Goal: Navigation & Orientation: Find specific page/section

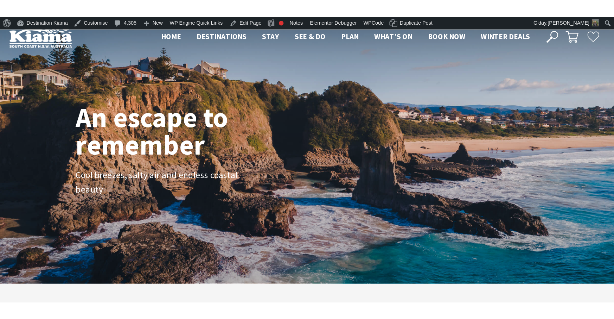
scroll to position [117, 558]
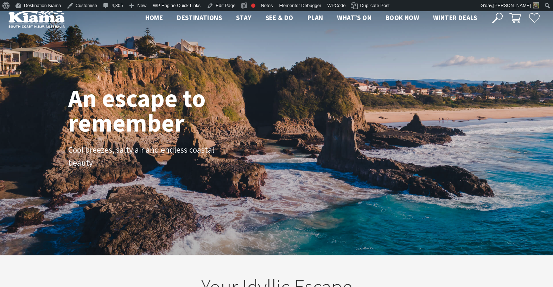
drag, startPoint x: 359, startPoint y: 109, endPoint x: 272, endPoint y: 184, distance: 114.7
click at [272, 184] on div "An escape to remember Cool breezes, salty air and endless coastal beauty" at bounding box center [276, 133] width 553 height 244
drag, startPoint x: 397, startPoint y: 62, endPoint x: 353, endPoint y: 126, distance: 77.6
click at [353, 126] on div "An escape to remember Cool breezes, salty air and endless coastal beauty" at bounding box center [276, 133] width 422 height 101
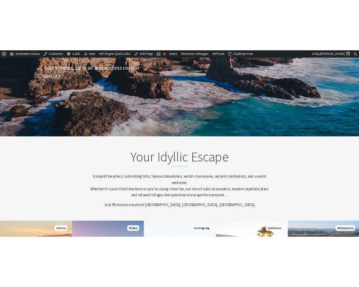
scroll to position [211, 0]
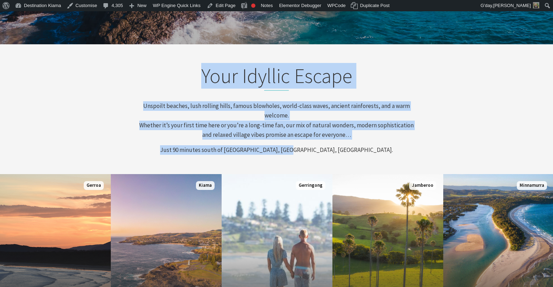
drag, startPoint x: 349, startPoint y: 154, endPoint x: 170, endPoint y: 69, distance: 198.7
click at [170, 69] on div "Your Idyllic Escape Unspoilt beaches, lush rolling hills, famous blowholes, wor…" at bounding box center [276, 109] width 281 height 91
copy div "Your Idyllic Escape Unspoilt beaches, lush rolling hills, famous blowholes, wor…"
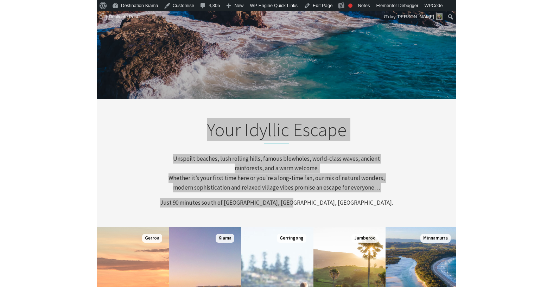
scroll to position [0, 0]
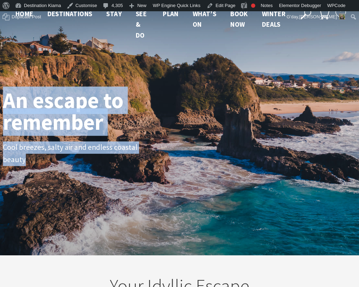
drag, startPoint x: 182, startPoint y: 160, endPoint x: 4, endPoint y: 110, distance: 185.4
click at [4, 110] on div "An escape to remember Cool breezes, salty air and endless coastal beauty" at bounding box center [179, 134] width 359 height 94
click at [83, 103] on h1 "An escape to remember" at bounding box center [99, 111] width 193 height 44
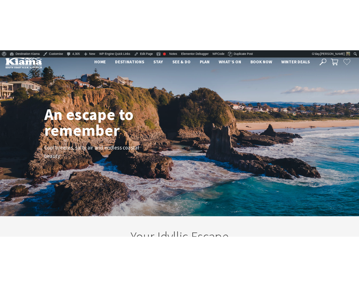
scroll to position [104, 364]
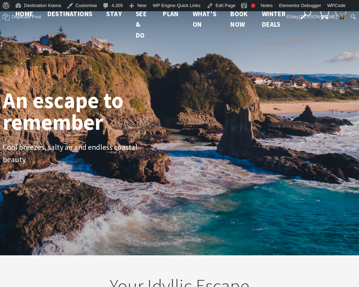
click at [97, 133] on h1 "An escape to remember" at bounding box center [99, 111] width 193 height 44
click at [125, 153] on p "Cool breezes, salty air and endless coastal beauty" at bounding box center [82, 153] width 158 height 25
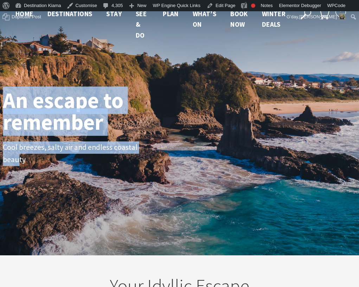
drag, startPoint x: 77, startPoint y: 145, endPoint x: 8, endPoint y: 102, distance: 81.5
click at [8, 102] on div "An escape to remember Cool breezes, salty air and endless coastal beauty" at bounding box center [179, 134] width 359 height 94
copy div "An escape to remember Cool breezes, salty air and endless coastal beau"
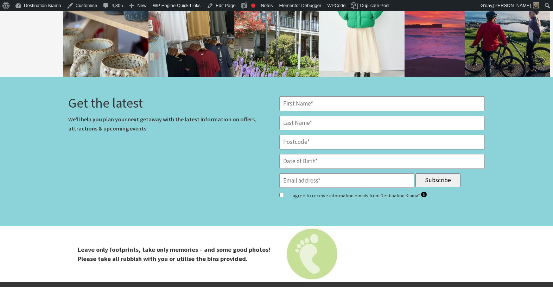
scroll to position [1969, 0]
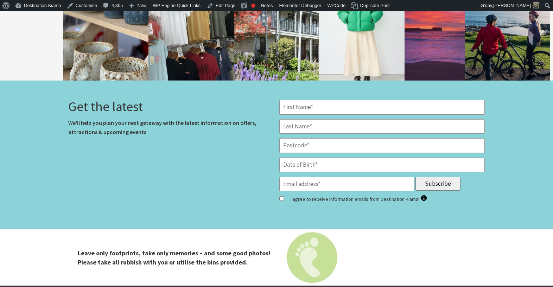
click at [54, 255] on img at bounding box center [276, 257] width 553 height 56
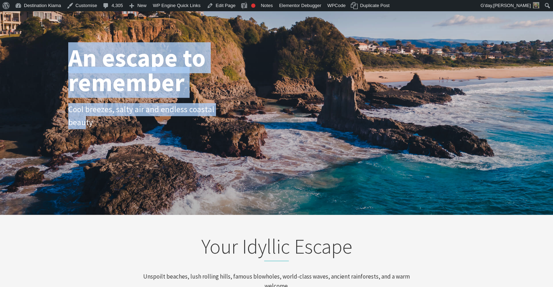
scroll to position [0, 0]
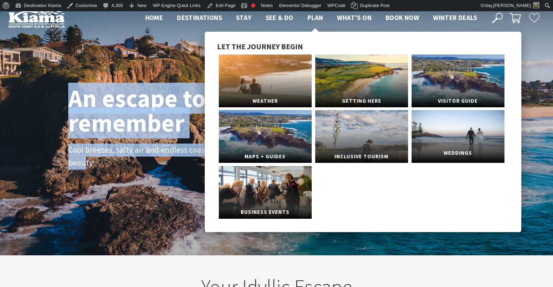
click at [476, 153] on span "Weddings" at bounding box center [458, 153] width 93 height 13
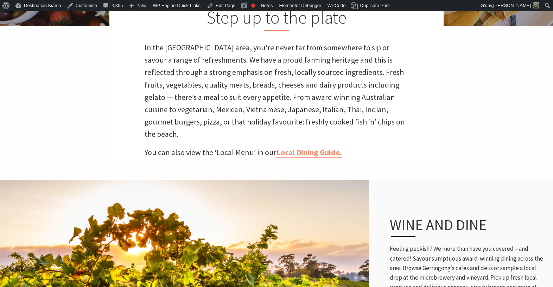
scroll to position [211, 0]
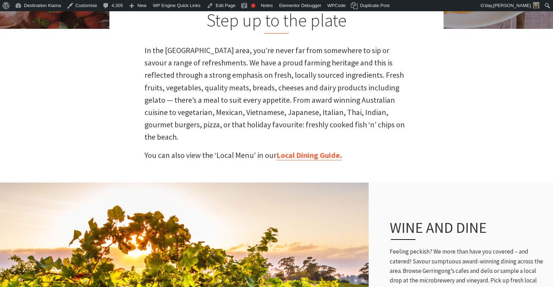
click at [307, 150] on link "Local Dining Guide." at bounding box center [308, 155] width 65 height 10
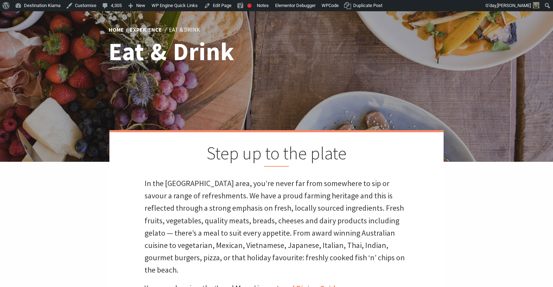
scroll to position [0, 0]
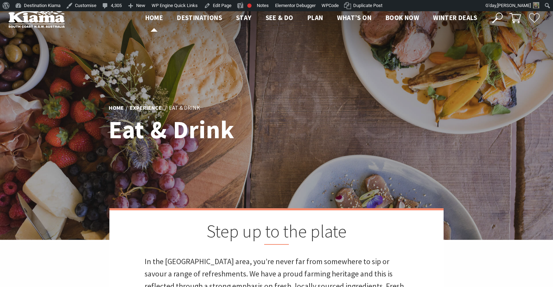
click at [154, 20] on span "Home" at bounding box center [154, 17] width 18 height 8
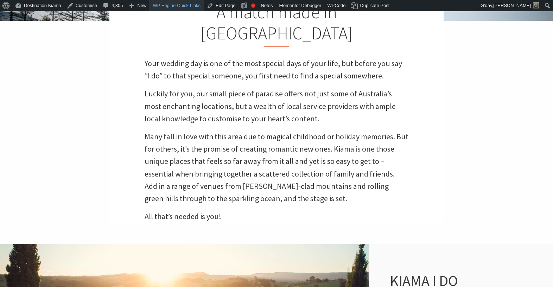
scroll to position [106, 0]
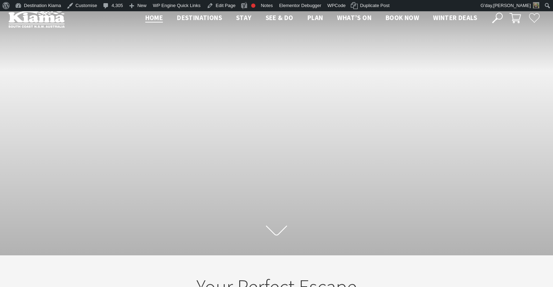
scroll to position [111, 558]
click at [38, 16] on img at bounding box center [36, 17] width 56 height 19
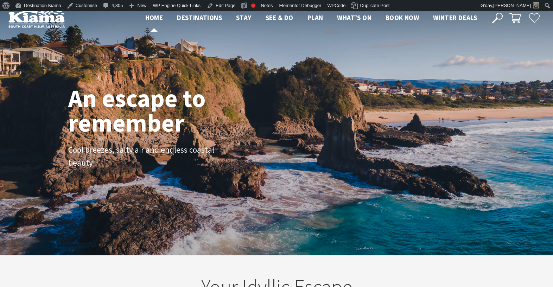
click at [152, 19] on span "Home" at bounding box center [154, 17] width 18 height 8
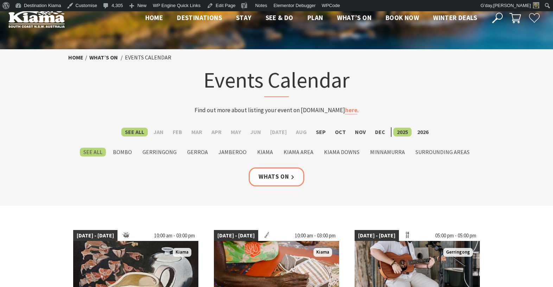
click at [514, 15] on icon at bounding box center [515, 18] width 12 height 12
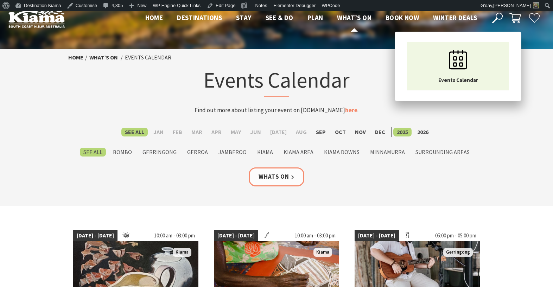
click at [337, 19] on span "What’s On" at bounding box center [354, 17] width 34 height 8
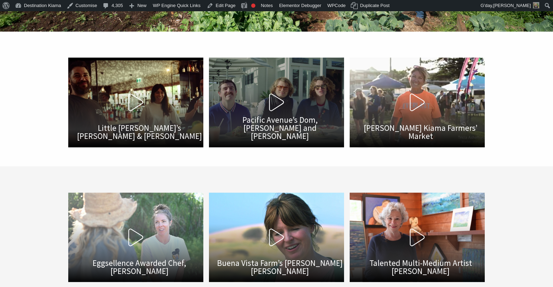
scroll to position [211, 0]
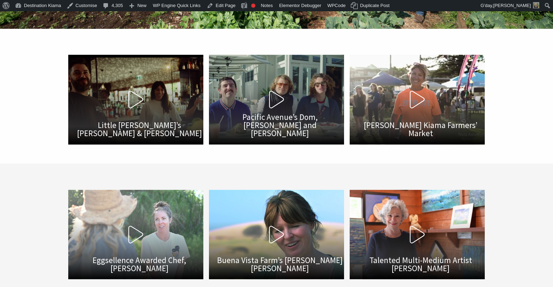
drag, startPoint x: 164, startPoint y: 97, endPoint x: 149, endPoint y: 106, distance: 17.0
click at [149, 106] on button "Play Video Little Betty’s Paul & Christina Paterno" at bounding box center [135, 99] width 135 height 89
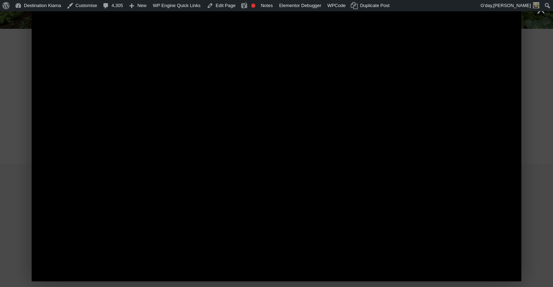
click at [13, 193] on div at bounding box center [276, 143] width 553 height 287
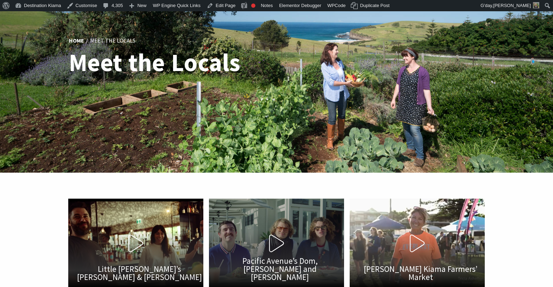
scroll to position [0, 0]
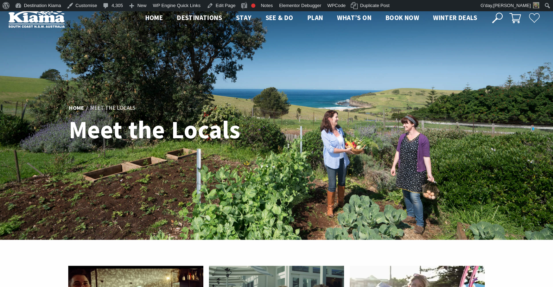
click at [31, 14] on img at bounding box center [36, 17] width 56 height 19
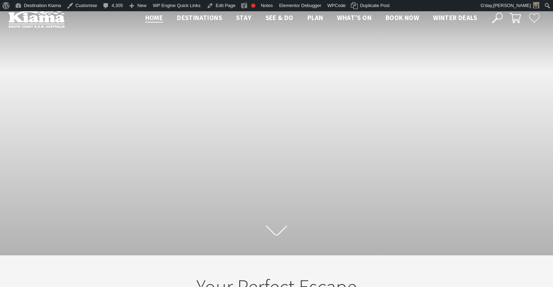
scroll to position [114, 558]
click at [459, 18] on span "Winter Deals" at bounding box center [455, 17] width 44 height 8
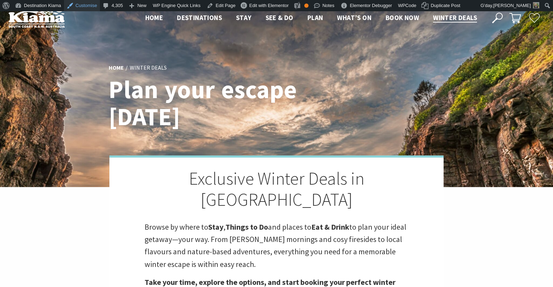
click at [75, 1] on link "Customise" at bounding box center [82, 5] width 36 height 11
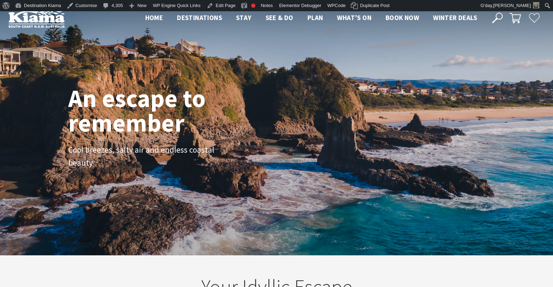
scroll to position [123, 558]
click at [400, 17] on span "Book now" at bounding box center [401, 17] width 33 height 8
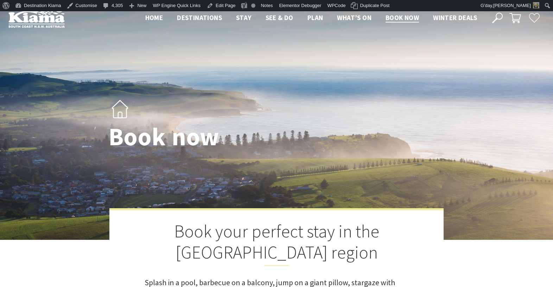
select select "3"
select select "2"
select select "3"
click at [235, 169] on img at bounding box center [276, 125] width 553 height 229
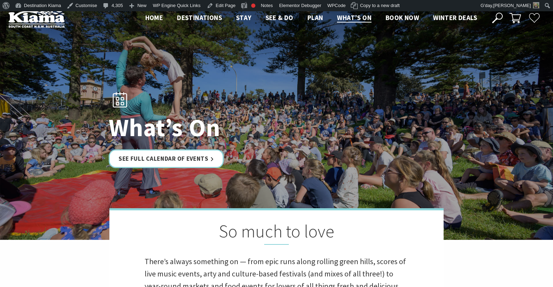
click at [497, 19] on use at bounding box center [497, 18] width 11 height 11
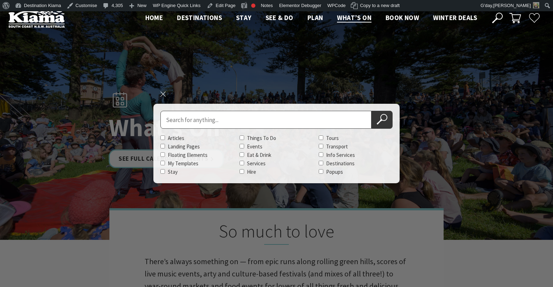
click at [317, 19] on ul "Home Destinations Towns & Villages Kiama Gerringong Gerroa Jamberoo Minnamurra …" at bounding box center [311, 17] width 346 height 11
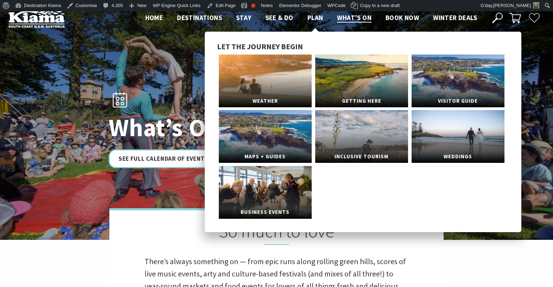
click at [315, 17] on span "Plan" at bounding box center [315, 17] width 16 height 8
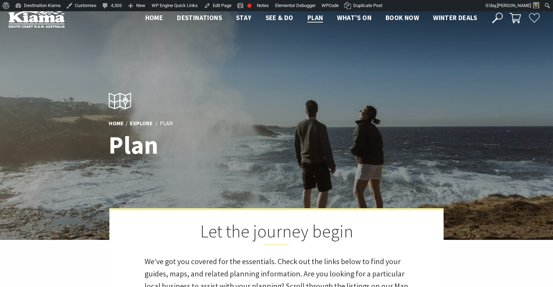
click at [536, 15] on use at bounding box center [534, 17] width 10 height 9
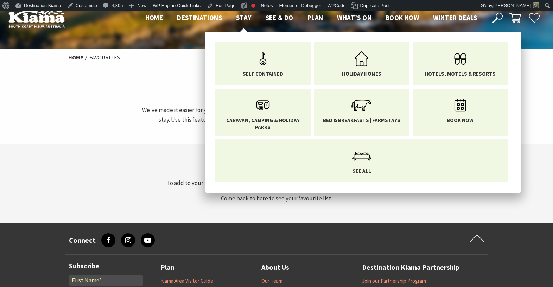
click at [242, 20] on span "Stay" at bounding box center [243, 17] width 15 height 8
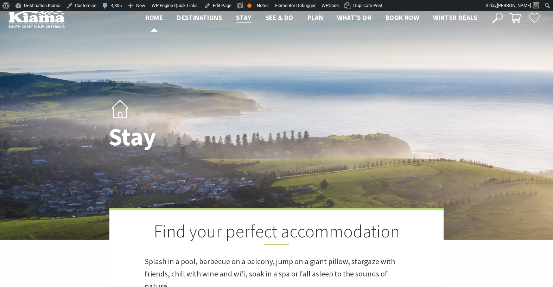
click at [150, 14] on span "Home" at bounding box center [154, 17] width 18 height 8
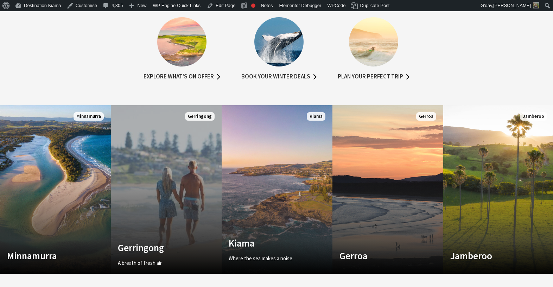
scroll to position [457, 0]
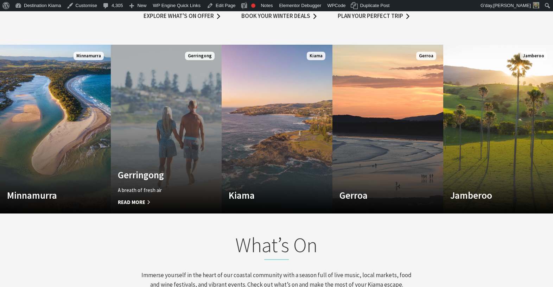
click at [188, 119] on link "Custom Image Used Gerringong A breath of fresh air Read More Gerringong" at bounding box center [166, 129] width 111 height 169
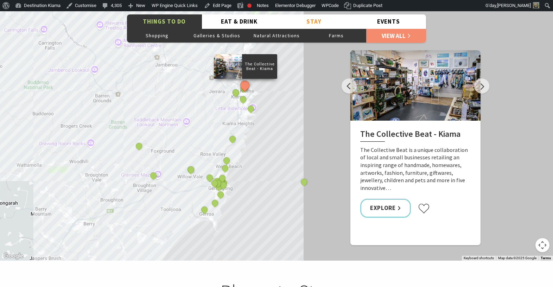
scroll to position [1231, 0]
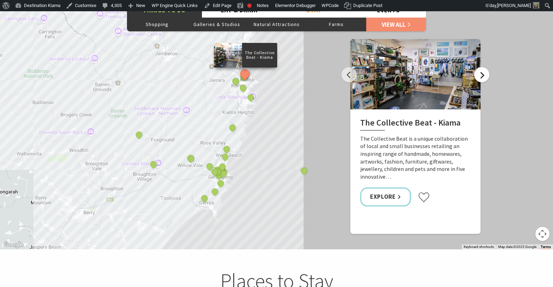
click at [482, 67] on button "Next" at bounding box center [481, 74] width 15 height 15
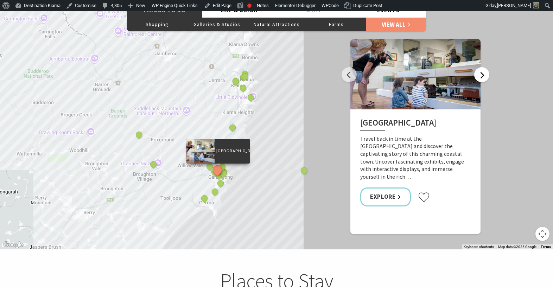
click at [482, 67] on button "Next" at bounding box center [481, 74] width 15 height 15
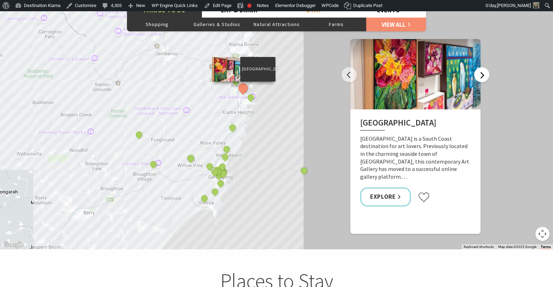
click at [482, 67] on button "Next" at bounding box center [481, 74] width 15 height 15
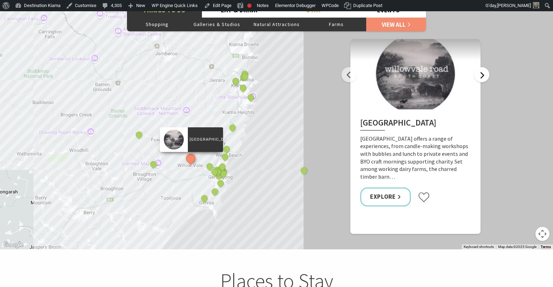
click at [482, 67] on button "Next" at bounding box center [481, 74] width 15 height 15
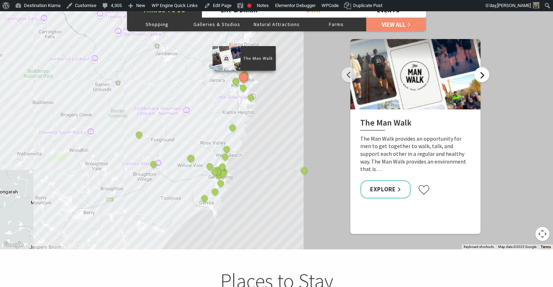
click at [482, 67] on button "Next" at bounding box center [481, 74] width 15 height 15
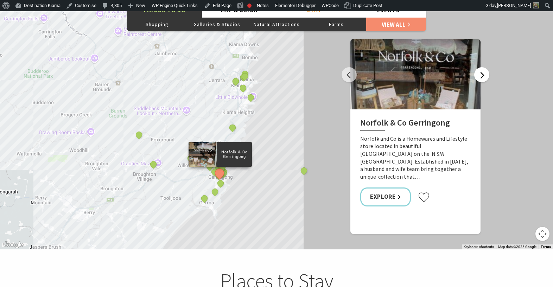
click at [482, 67] on button "Next" at bounding box center [481, 74] width 15 height 15
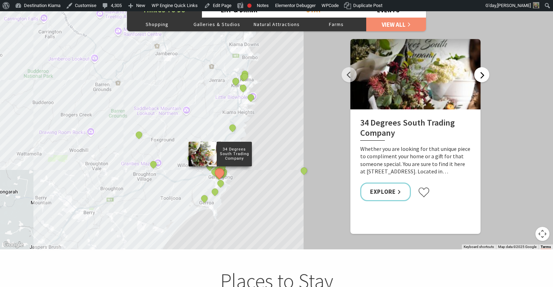
click at [482, 67] on button "Next" at bounding box center [481, 74] width 15 height 15
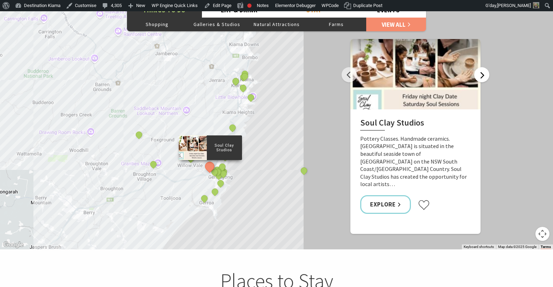
click at [482, 67] on button "Next" at bounding box center [481, 74] width 15 height 15
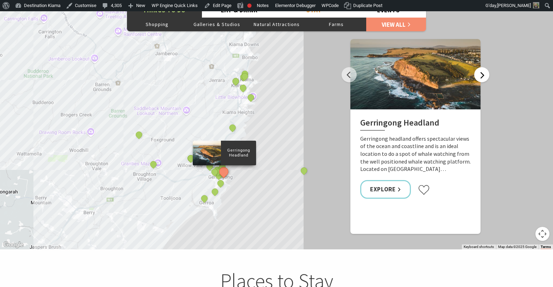
click at [482, 67] on button "Next" at bounding box center [481, 74] width 15 height 15
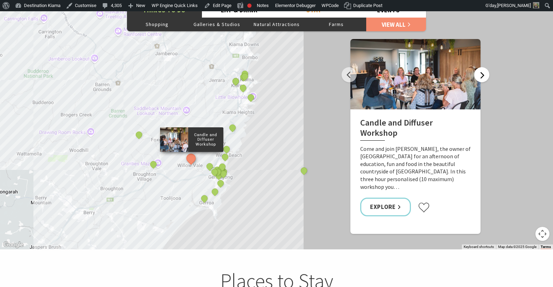
click at [482, 67] on button "Next" at bounding box center [481, 74] width 15 height 15
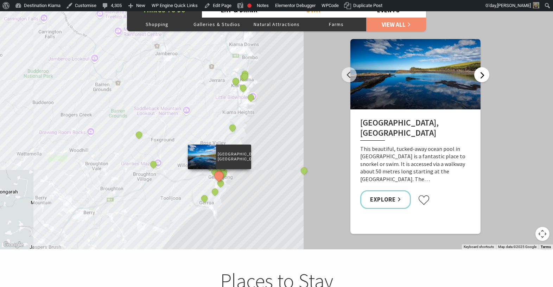
click at [482, 67] on button "Next" at bounding box center [481, 74] width 15 height 15
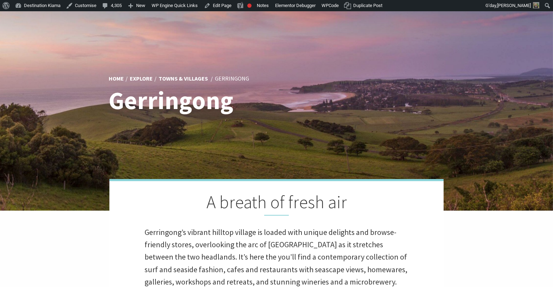
scroll to position [0, 0]
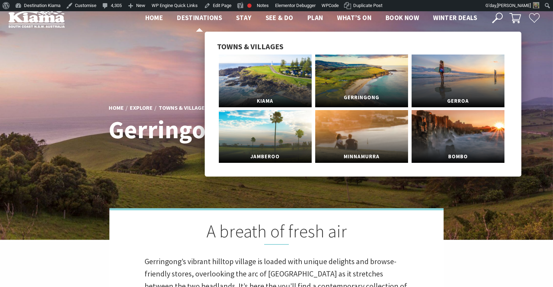
click at [342, 73] on link "Gerringong" at bounding box center [361, 81] width 93 height 53
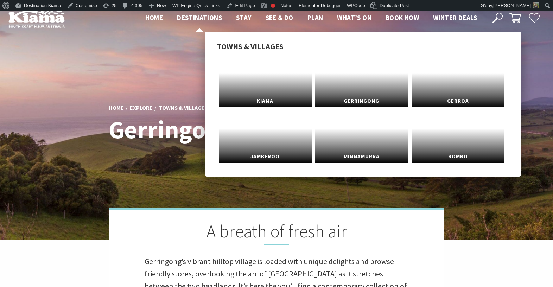
scroll to position [14, 562]
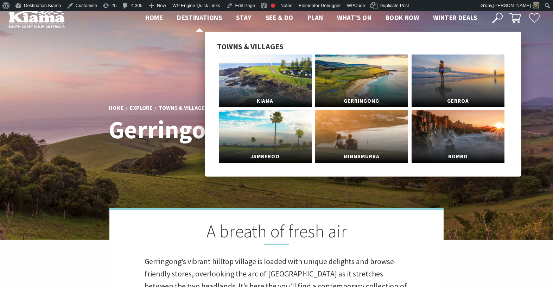
click at [193, 16] on span "Destinations" at bounding box center [199, 17] width 45 height 8
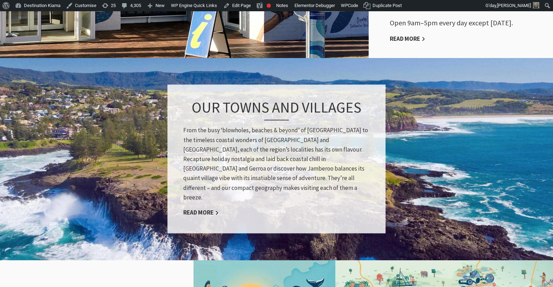
scroll to position [528, 0]
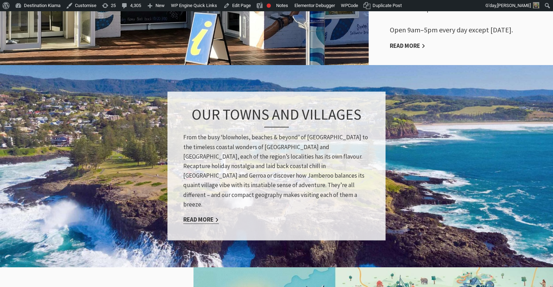
click at [202, 216] on link "Read More" at bounding box center [201, 220] width 36 height 8
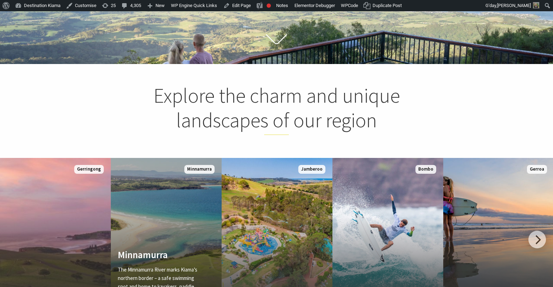
scroll to position [211, 0]
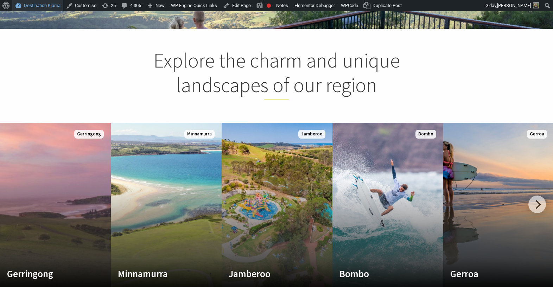
click at [40, 4] on link "Destination Kiama" at bounding box center [37, 5] width 51 height 11
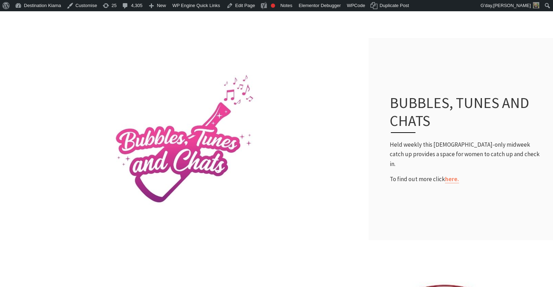
scroll to position [8, 0]
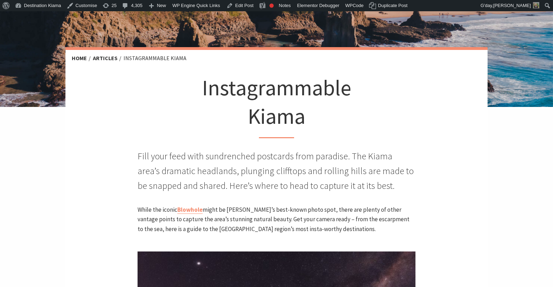
scroll to position [141, 0]
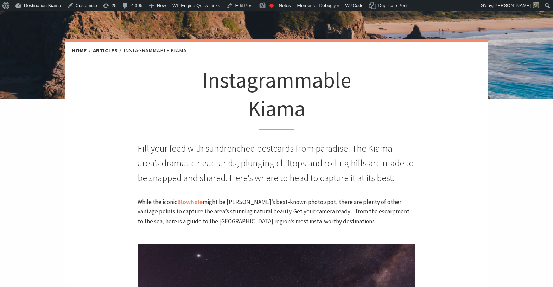
click at [106, 50] on link "Articles" at bounding box center [105, 50] width 25 height 7
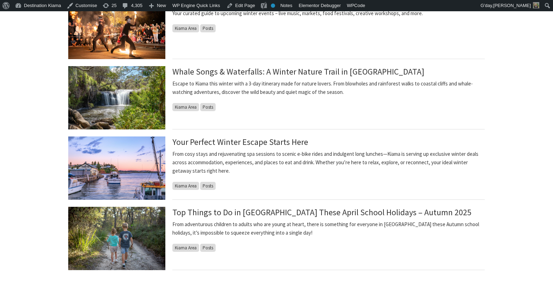
scroll to position [457, 0]
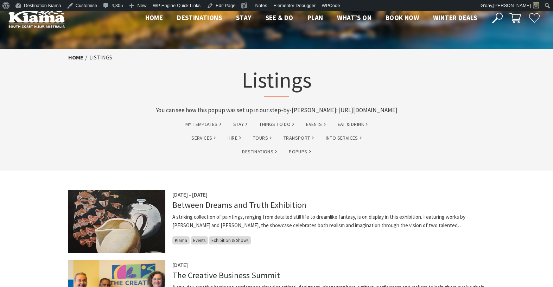
drag, startPoint x: 321, startPoint y: 123, endPoint x: 306, endPoint y: 108, distance: 22.1
click at [306, 108] on p "You can see how this popup was set up in our step-by-step guide: https://wppopu…" at bounding box center [277, 110] width 276 height 9
drag, startPoint x: 306, startPoint y: 108, endPoint x: 368, endPoint y: 111, distance: 62.0
copy p "https://wppopupmaker.com/guides/auto-opening-announcement-popups/"
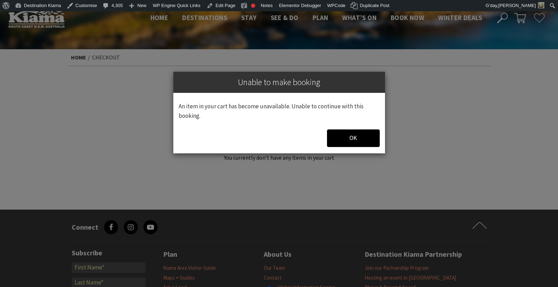
click at [345, 144] on div "OK" at bounding box center [353, 137] width 53 height 17
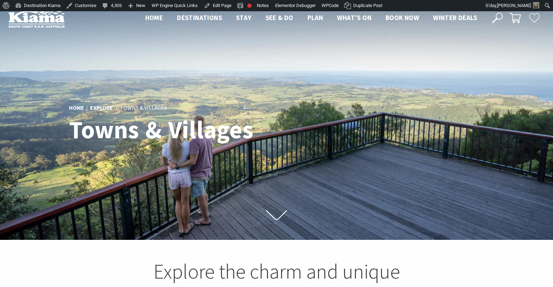
scroll to position [223, 562]
click at [110, 109] on link "Explore" at bounding box center [101, 108] width 23 height 8
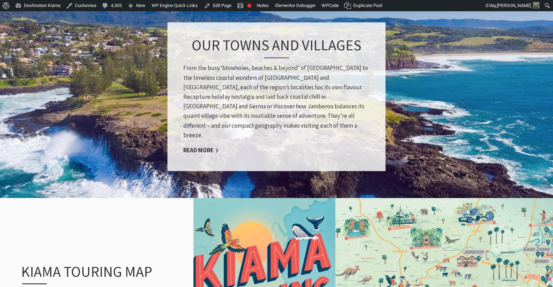
scroll to position [598, 0]
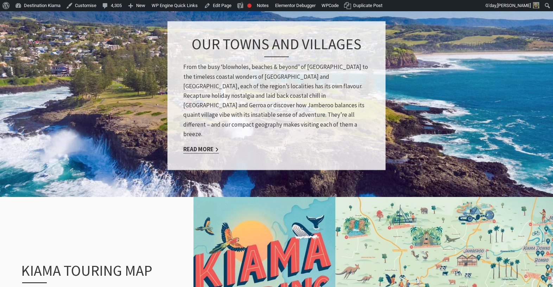
click at [193, 145] on link "Read More" at bounding box center [201, 149] width 36 height 8
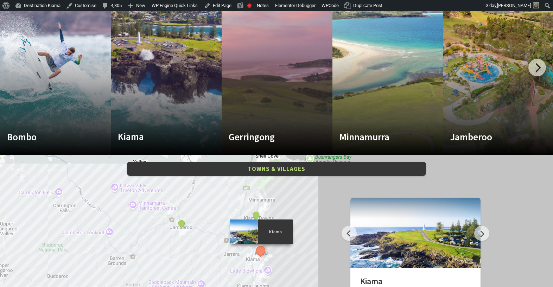
scroll to position [281, 0]
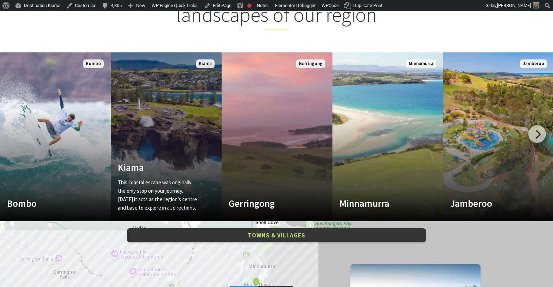
click at [145, 162] on div "Kiama This coastal escape was originally the only stop on your journey. Today i…" at bounding box center [158, 188] width 94 height 53
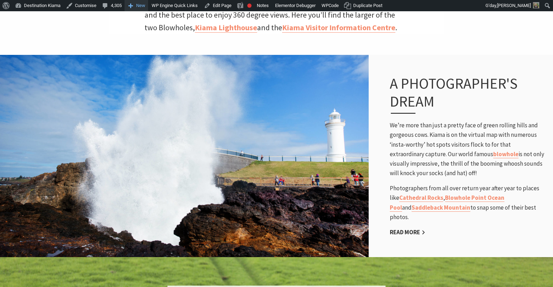
scroll to position [352, 0]
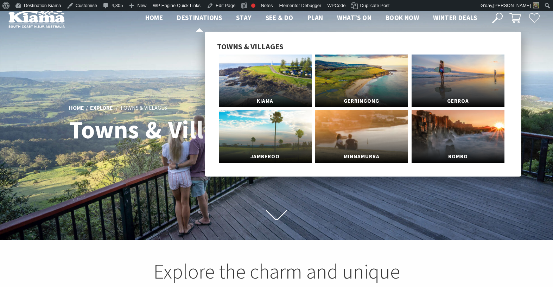
click at [206, 19] on span "Destinations" at bounding box center [199, 17] width 45 height 8
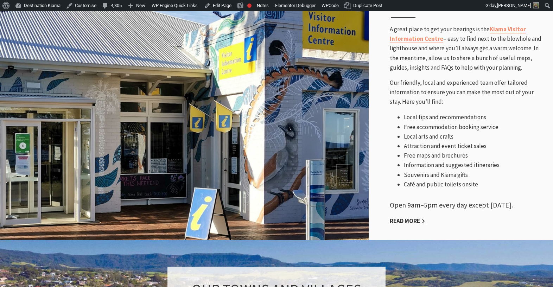
scroll to position [352, 0]
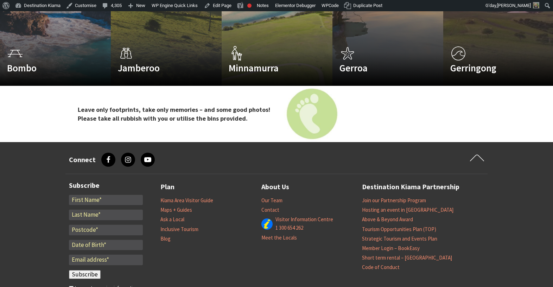
scroll to position [1090, 0]
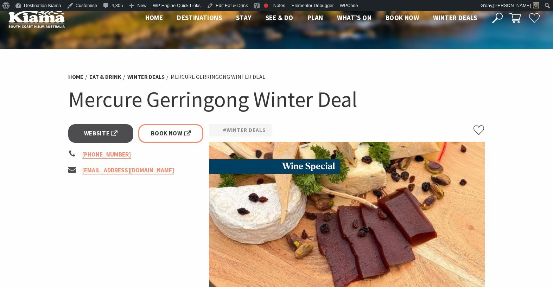
click at [111, 72] on li "Eat & Drink" at bounding box center [107, 76] width 37 height 9
click at [109, 76] on link "Eat & Drink" at bounding box center [105, 76] width 32 height 7
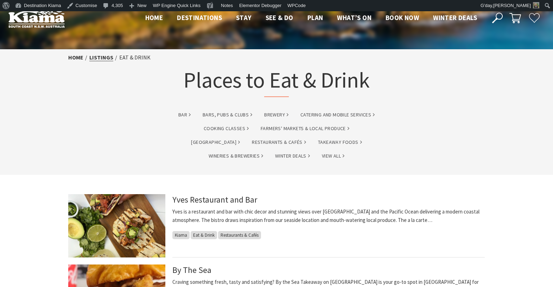
click at [100, 57] on link "listings" at bounding box center [101, 57] width 24 height 7
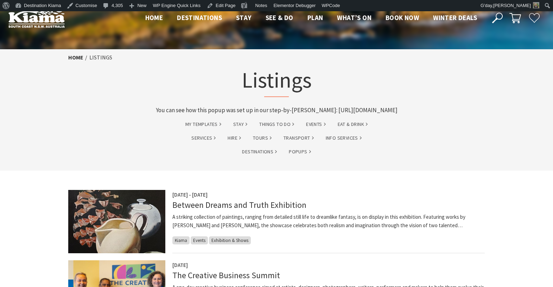
drag, startPoint x: 302, startPoint y: 117, endPoint x: 134, endPoint y: 102, distance: 168.8
click at [134, 102] on div "Home Listings Listings You can see how this popup was set up in our step-by-ste…" at bounding box center [276, 82] width 422 height 66
